Goal: Information Seeking & Learning: Learn about a topic

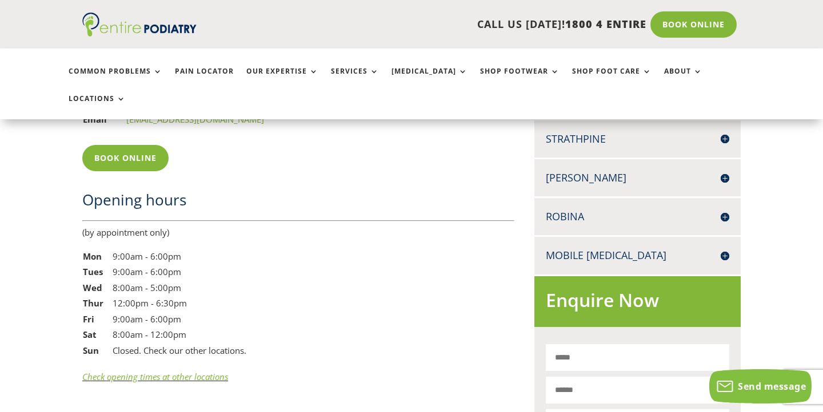
scroll to position [1016, 0]
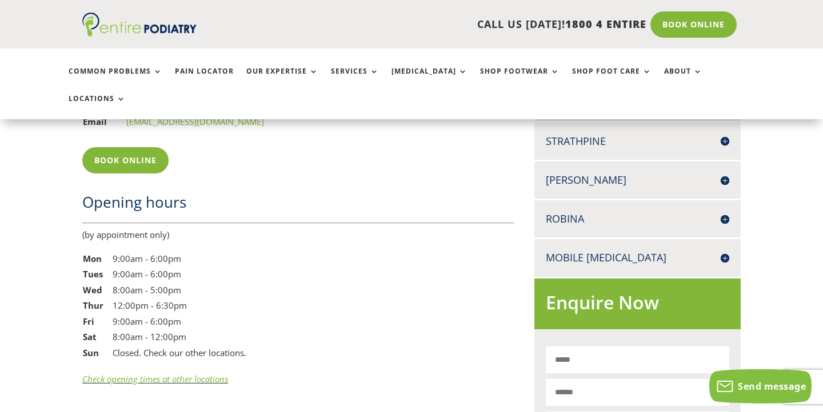
click at [721, 251] on h4 "Mobile [MEDICAL_DATA]" at bounding box center [636, 258] width 183 height 14
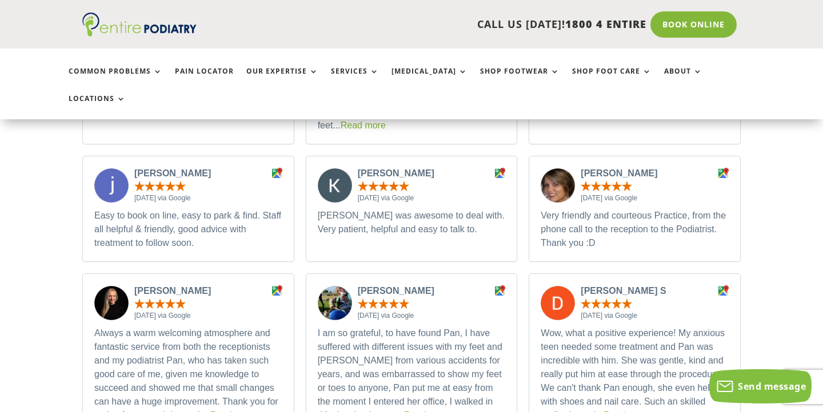
scroll to position [3510, 0]
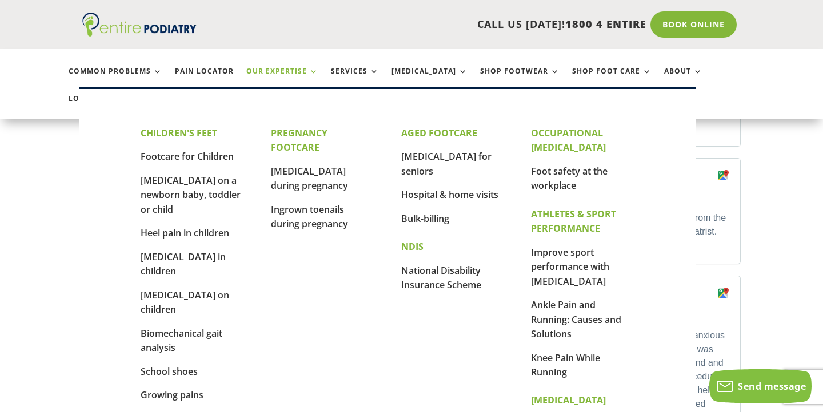
click at [267, 71] on link "Our Expertise" at bounding box center [282, 79] width 72 height 25
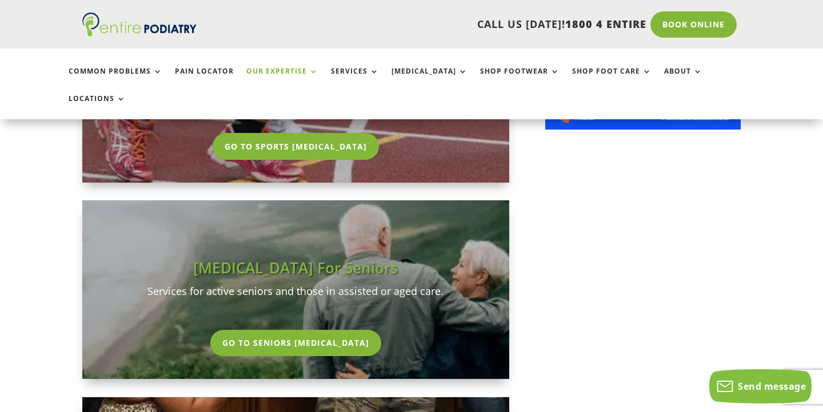
scroll to position [1040, 0]
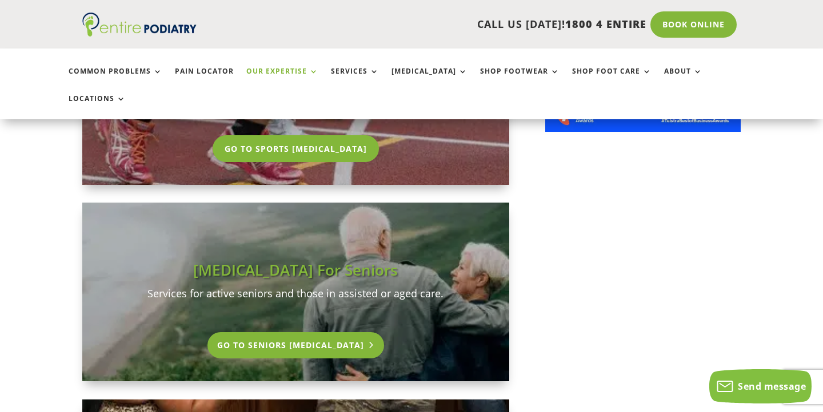
click at [293, 332] on link "Go To Seniors [MEDICAL_DATA]" at bounding box center [295, 345] width 177 height 26
